Goal: Information Seeking & Learning: Learn about a topic

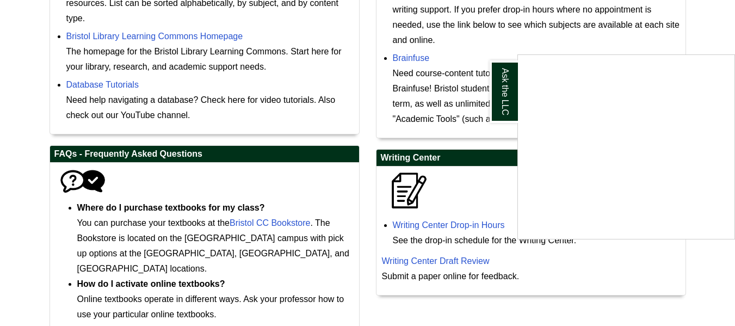
scroll to position [303, 0]
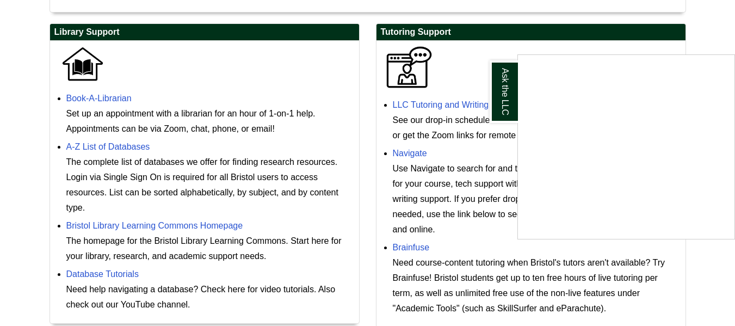
click at [445, 203] on div "Ask the LLC" at bounding box center [367, 163] width 735 height 326
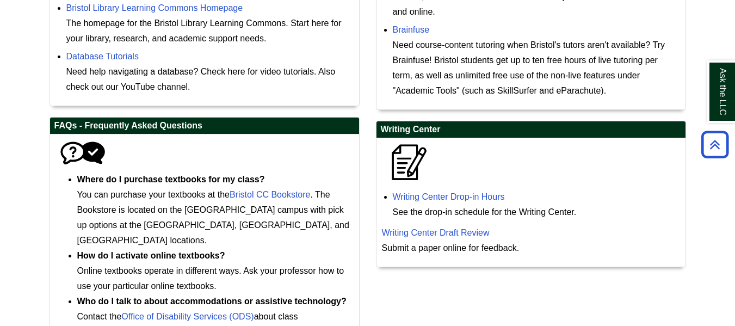
scroll to position [575, 0]
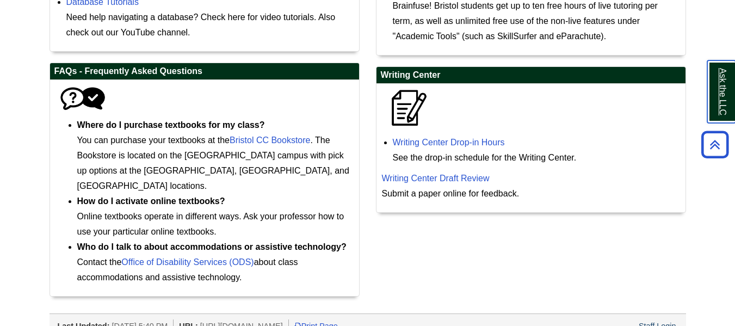
click at [715, 92] on link "Ask the LLC" at bounding box center [722, 91] width 28 height 63
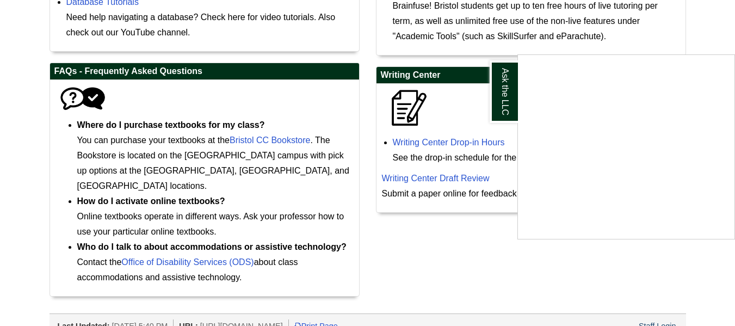
click at [415, 232] on div "Library Support Book-A-Librarian Set up an appointment with a librarian for an …" at bounding box center [367, 29] width 653 height 556
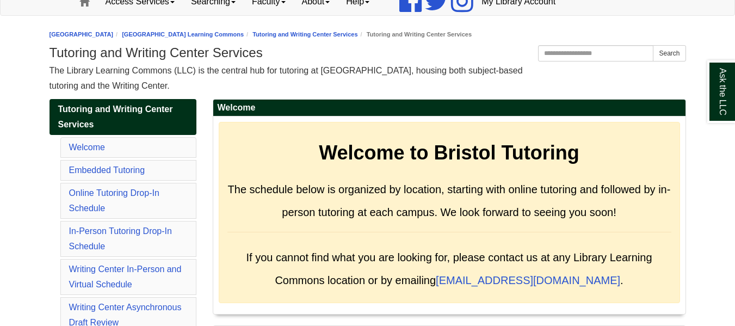
scroll to position [109, 0]
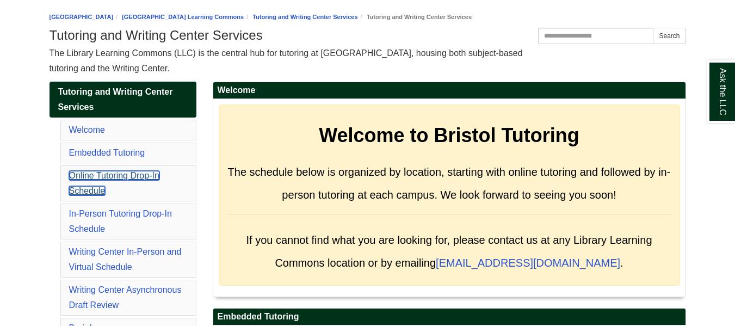
click at [88, 189] on link "Online Tutoring Drop-In Schedule" at bounding box center [114, 183] width 90 height 24
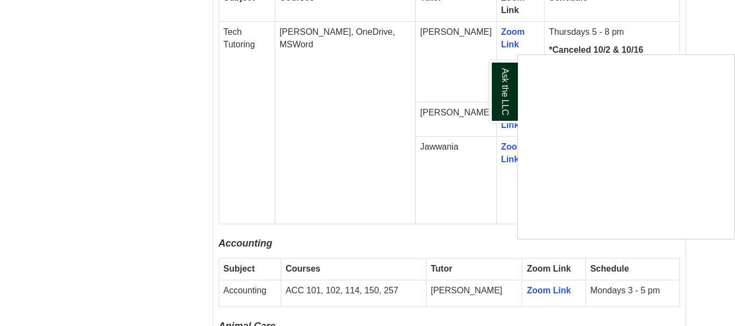
scroll to position [774, 0]
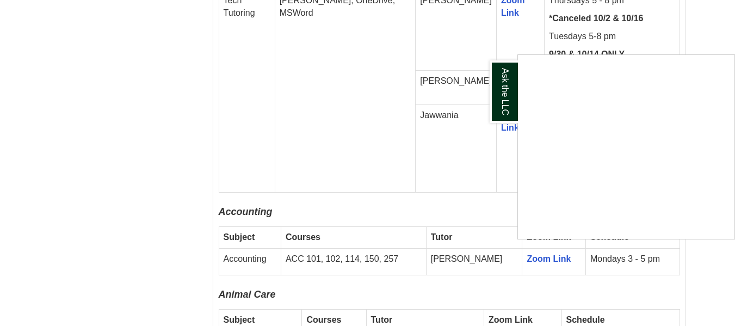
click at [523, 247] on div "Ask the LLC" at bounding box center [367, 163] width 735 height 326
